Goal: Entertainment & Leisure: Browse casually

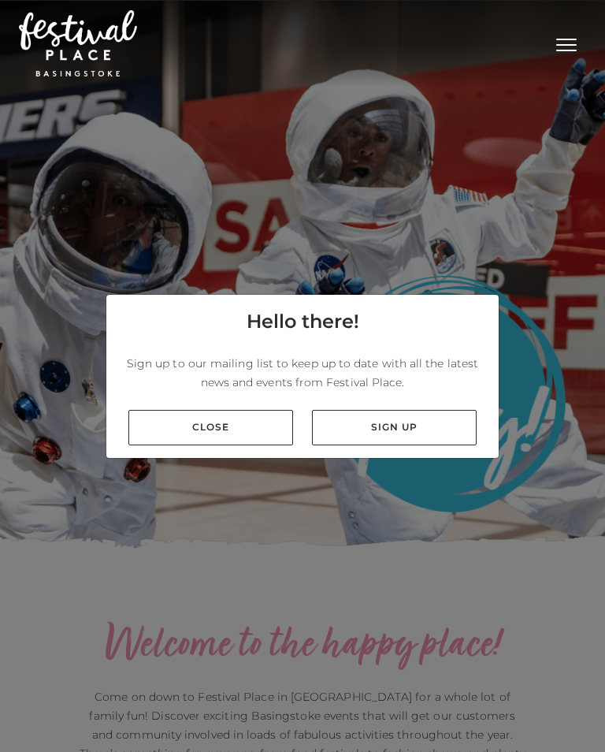
click at [189, 431] on link "Close" at bounding box center [210, 427] width 165 height 35
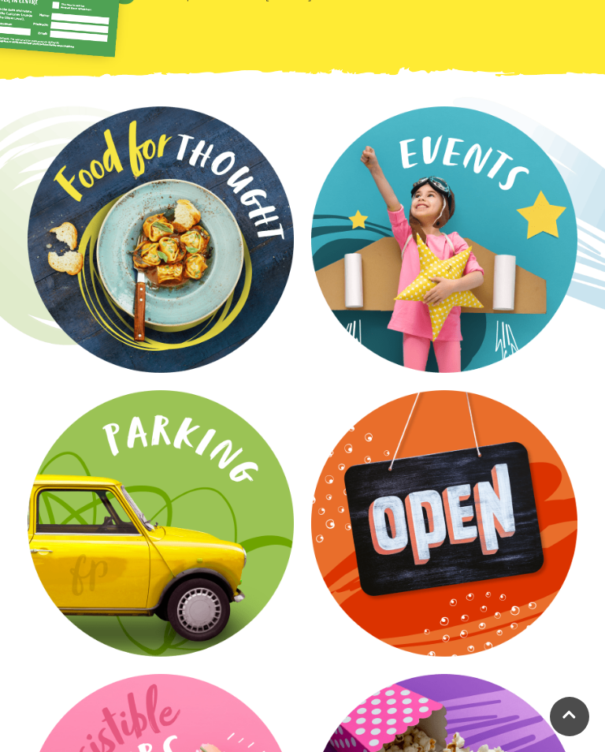
scroll to position [2118, 0]
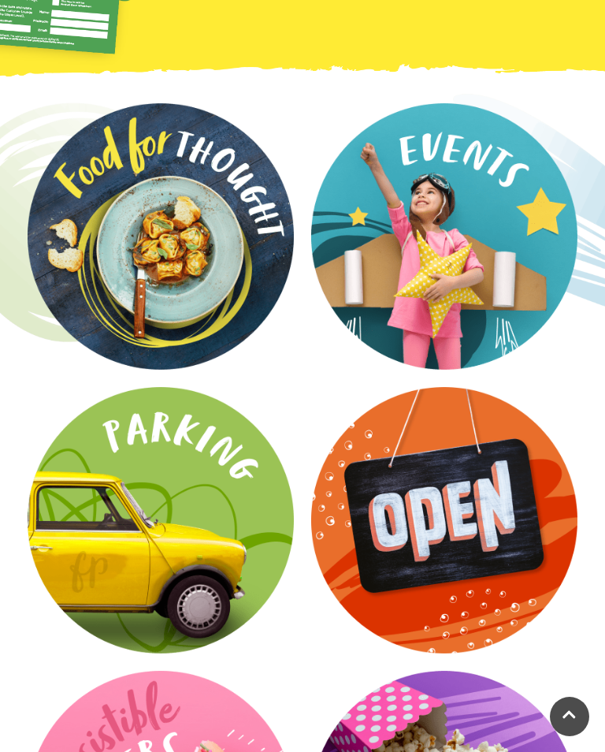
click at [0, 0] on video at bounding box center [0, 0] width 0 height 0
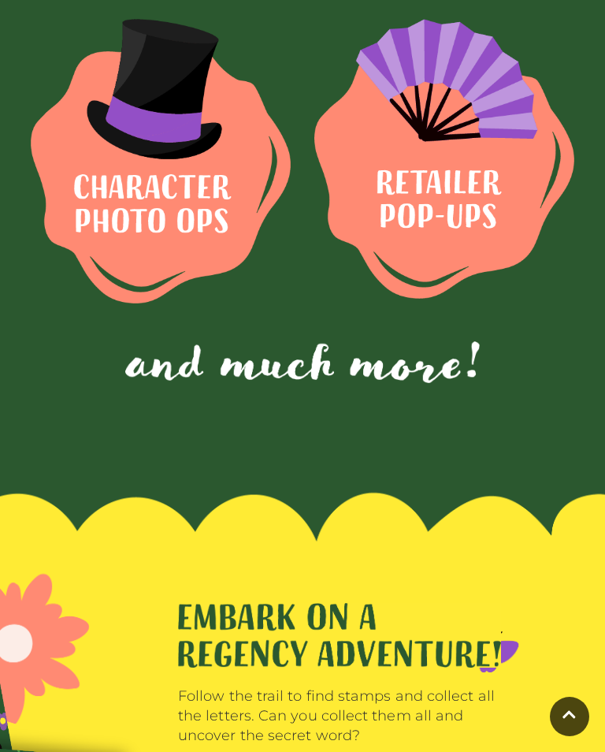
scroll to position [1189, 0]
